Goal: Information Seeking & Learning: Learn about a topic

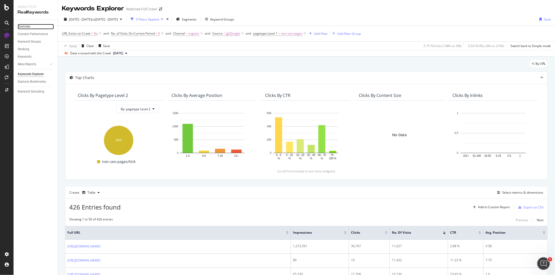
click at [42, 28] on link "Overview" at bounding box center [36, 26] width 36 height 5
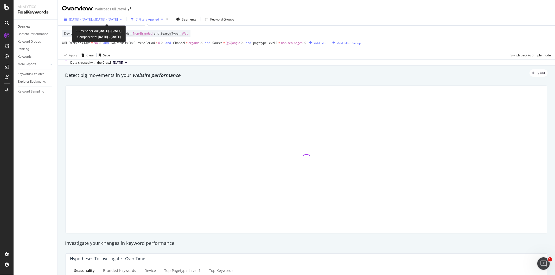
click at [78, 19] on span "2025 Jul. 28th - Aug. 25th" at bounding box center [80, 19] width 23 height 4
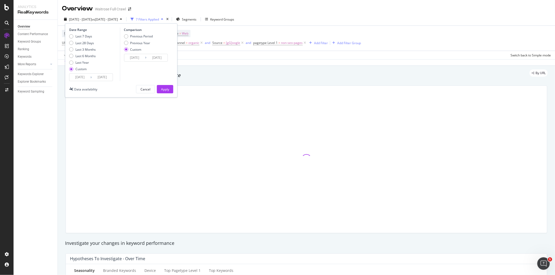
click at [86, 79] on input "2025/07/28" at bounding box center [80, 77] width 21 height 7
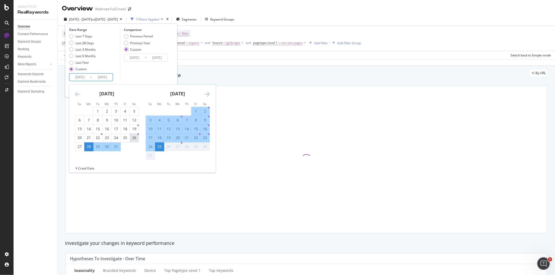
click at [134, 139] on div "26" at bounding box center [134, 137] width 9 height 5
type input "2025/07/26"
click at [195, 113] on div "1" at bounding box center [196, 111] width 9 height 5
type input "2025/08/01"
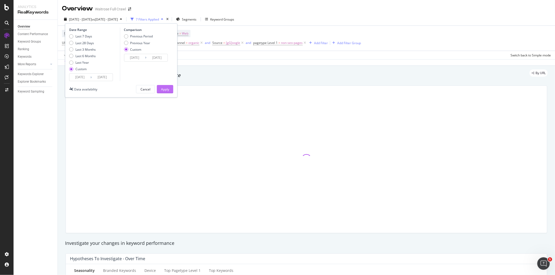
click at [169, 88] on button "Apply" at bounding box center [165, 89] width 16 height 8
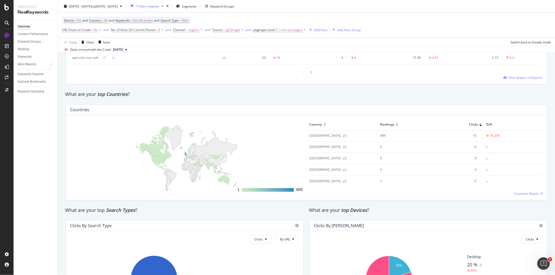
scroll to position [781, 0]
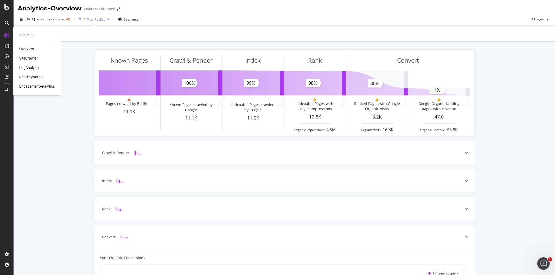
click at [27, 56] on div "SiteCrawler" at bounding box center [28, 58] width 18 height 5
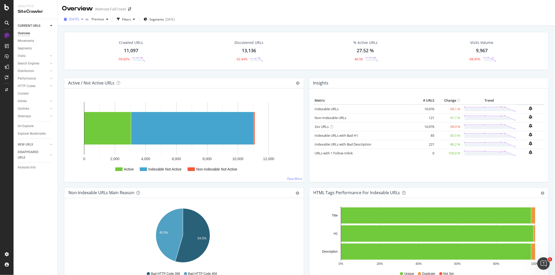
click at [85, 16] on div "[DATE]" at bounding box center [73, 19] width 23 height 8
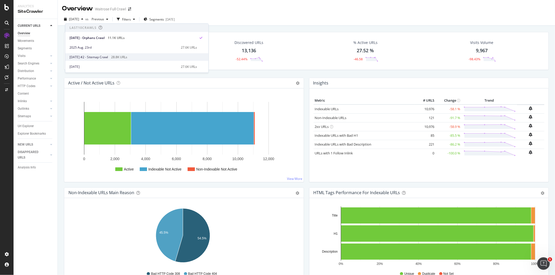
click at [116, 59] on div "[DATE] #2 - Sitemap Crawl 28.8K URLs" at bounding box center [136, 57] width 143 height 8
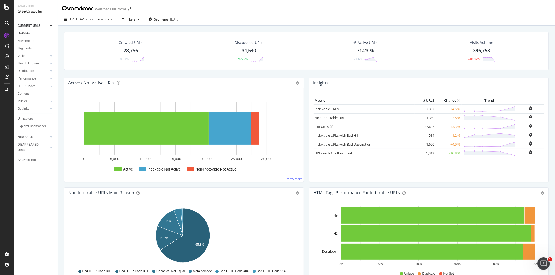
click at [299, 110] on div "Active Indexable Not Active Non-Indexable Not Active 0 5,000 10,000 15,000 20,0…" at bounding box center [184, 136] width 240 height 94
click at [322, 110] on link "Indexable URLs" at bounding box center [327, 109] width 24 height 5
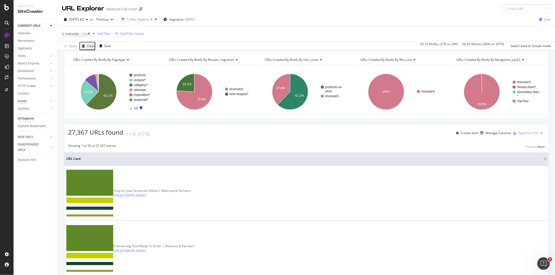
click at [23, 103] on div "Inlinks" at bounding box center [22, 101] width 9 height 5
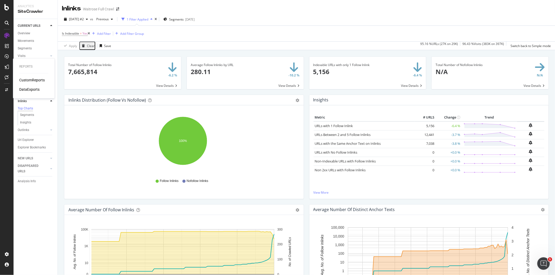
drag, startPoint x: 12, startPoint y: 64, endPoint x: 1, endPoint y: 62, distance: 10.9
click at [12, 64] on div "Reports CustomReports DataExports" at bounding box center [7, 137] width 14 height 275
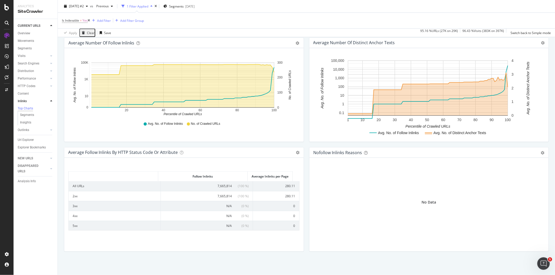
scroll to position [23, 0]
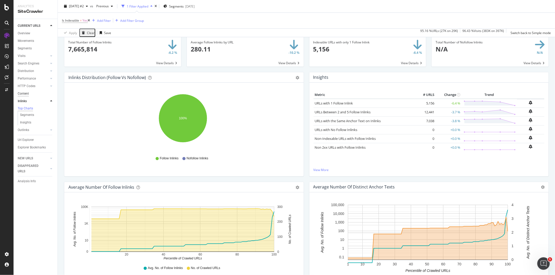
click at [26, 92] on div "Content" at bounding box center [23, 93] width 11 height 5
